Goal: Task Accomplishment & Management: Manage account settings

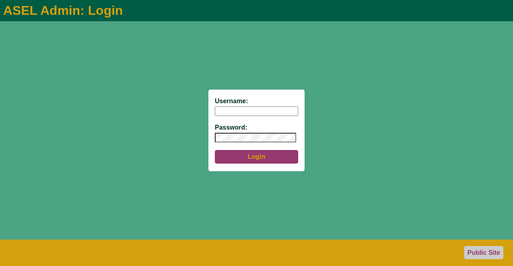
type input "aseladmin"
click at [252, 154] on button "Login" at bounding box center [256, 157] width 83 height 14
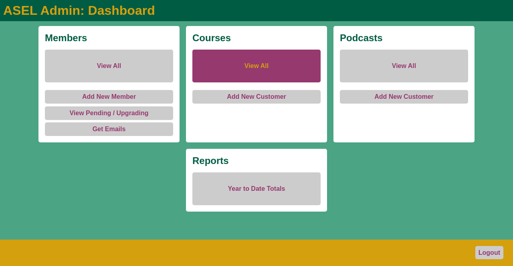
click at [252, 63] on link "View All" at bounding box center [256, 66] width 128 height 33
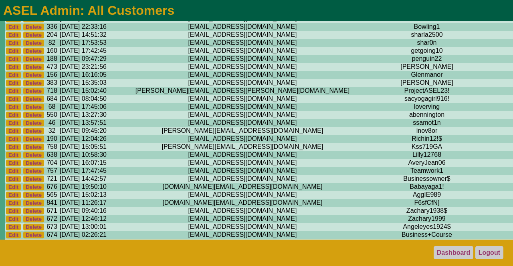
scroll to position [4962, 0]
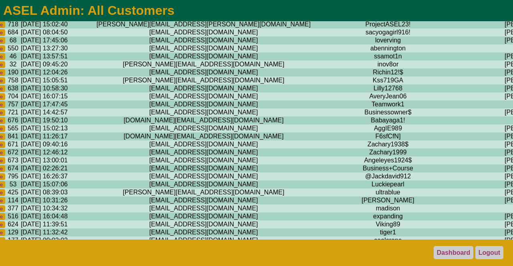
scroll to position [5028, 0]
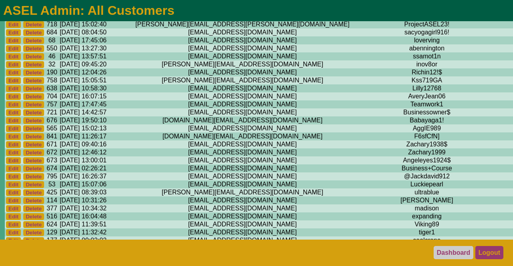
click at [487, 255] on link "Logout" at bounding box center [489, 252] width 28 height 13
